Goal: Information Seeking & Learning: Learn about a topic

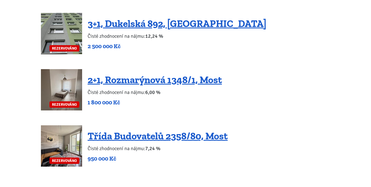
scroll to position [1319, 0]
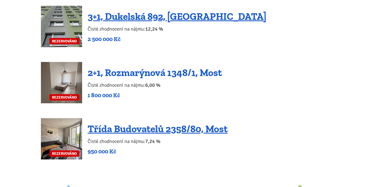
click at [113, 67] on link "2+1, Rozmarýnová 1348/1, Most" at bounding box center [155, 73] width 134 height 12
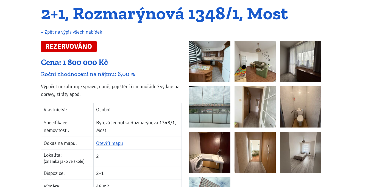
scroll to position [55, 0]
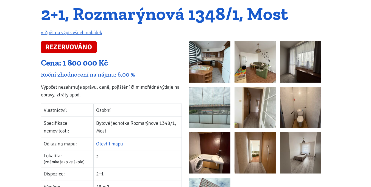
click at [220, 53] on img at bounding box center [209, 61] width 41 height 41
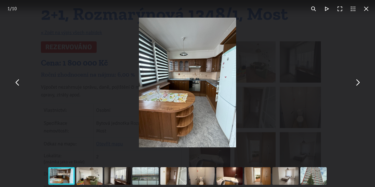
click at [359, 85] on button "You can close this modal content with the ESC key" at bounding box center [357, 82] width 13 height 13
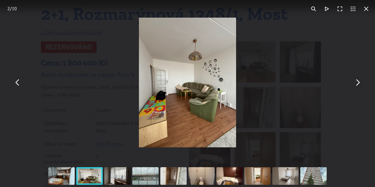
click at [359, 85] on button "You can close this modal content with the ESC key" at bounding box center [357, 82] width 13 height 13
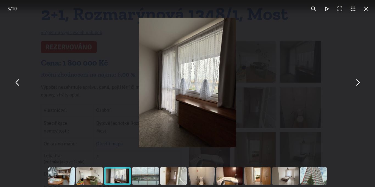
click at [358, 85] on button "You can close this modal content with the ESC key" at bounding box center [357, 82] width 13 height 13
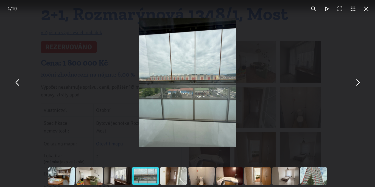
click at [358, 84] on button "You can close this modal content with the ESC key" at bounding box center [357, 82] width 13 height 13
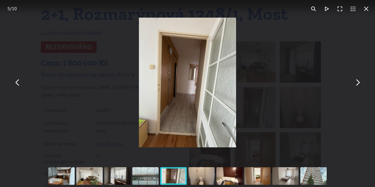
click at [358, 84] on button "You can close this modal content with the ESC key" at bounding box center [357, 82] width 13 height 13
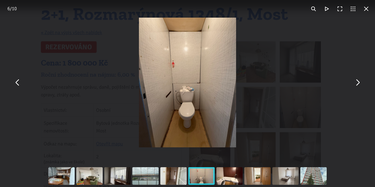
click at [358, 84] on button "You can close this modal content with the ESC key" at bounding box center [357, 82] width 13 height 13
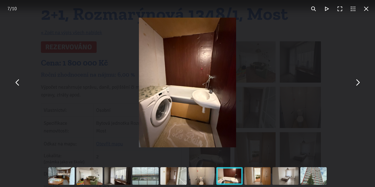
click at [358, 84] on button "You can close this modal content with the ESC key" at bounding box center [357, 82] width 13 height 13
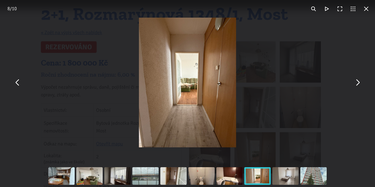
click at [358, 84] on button "You can close this modal content with the ESC key" at bounding box center [357, 82] width 13 height 13
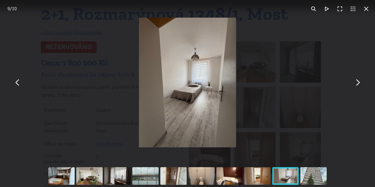
click at [358, 84] on button "You can close this modal content with the ESC key" at bounding box center [357, 82] width 13 height 13
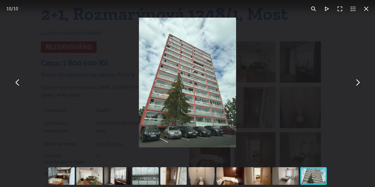
click at [367, 8] on button "You can close this modal content with the ESC key" at bounding box center [366, 8] width 13 height 13
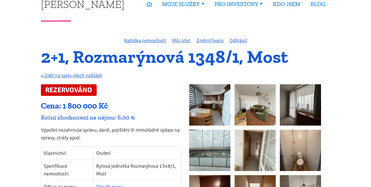
scroll to position [0, 0]
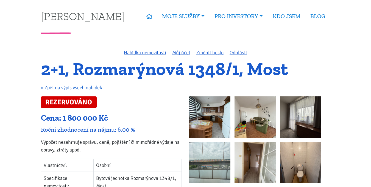
click at [59, 86] on link "« Zpět na výpis všech nabídek" at bounding box center [71, 87] width 61 height 6
